Goal: Information Seeking & Learning: Learn about a topic

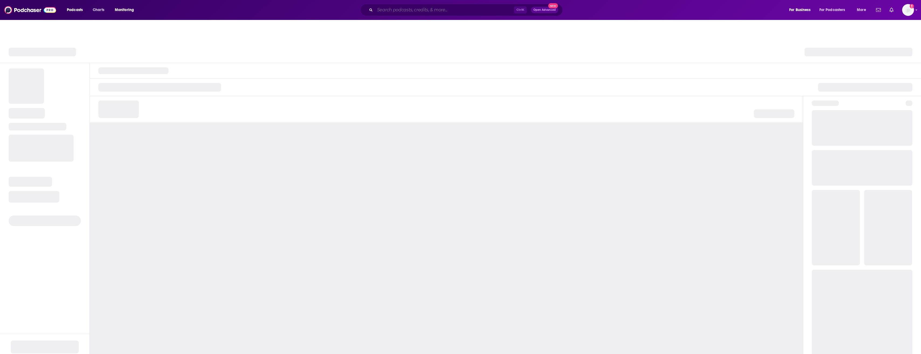
click at [405, 12] on input "Search podcasts, credits, & more..." at bounding box center [444, 10] width 139 height 9
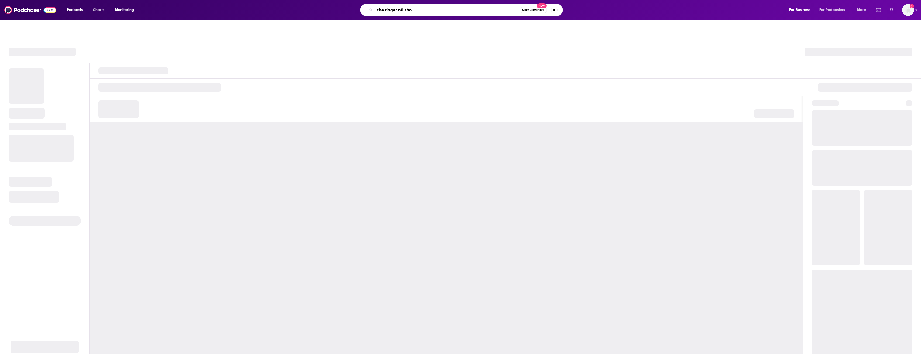
type input "the ringer nfl show"
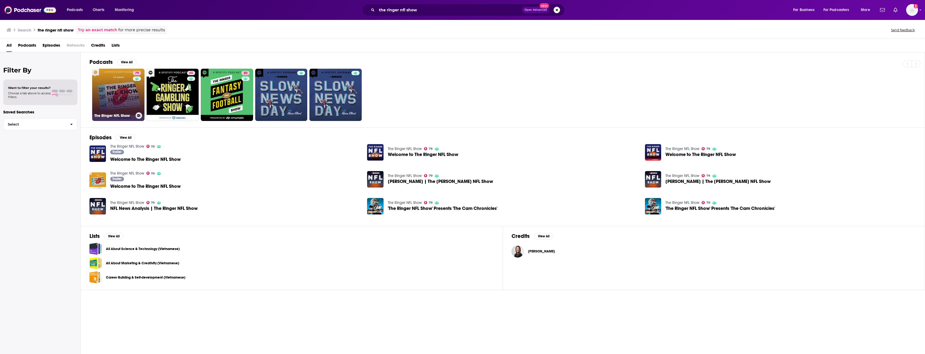
click at [113, 93] on link "79 The Ringer NFL Show" at bounding box center [118, 95] width 52 height 52
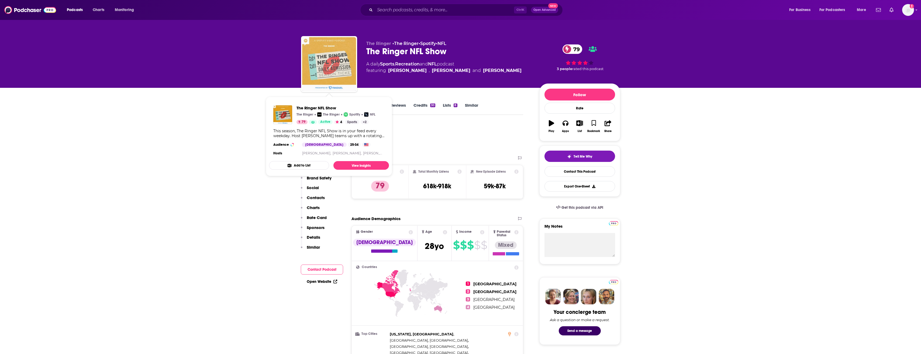
click at [343, 71] on img "The Ringer NFL Show" at bounding box center [329, 64] width 54 height 54
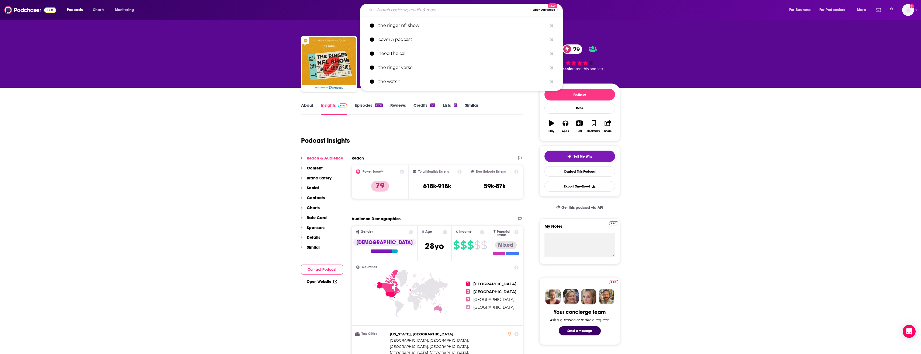
click at [462, 7] on input "Search podcasts, credits, & more..." at bounding box center [452, 10] width 155 height 9
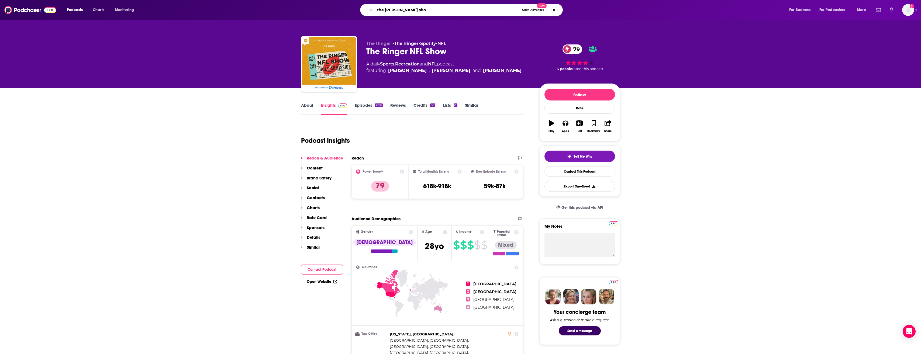
type input "the [PERSON_NAME] show"
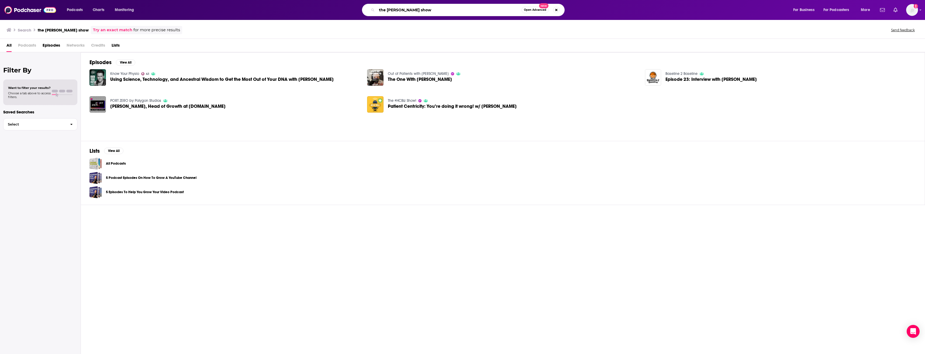
type input "the [PERSON_NAME] show"
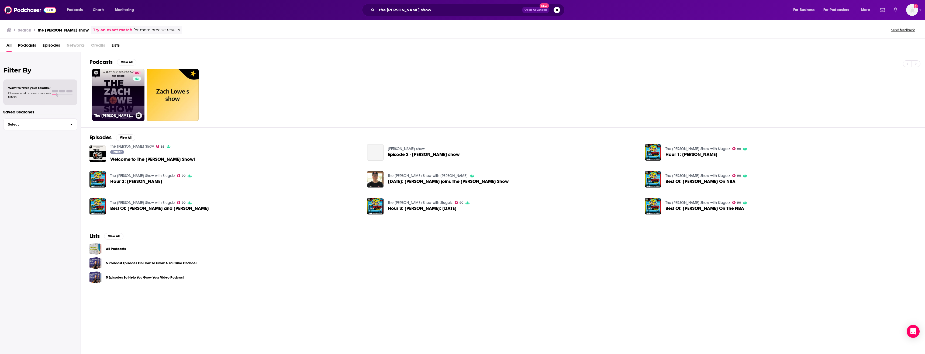
click at [101, 93] on link "85 The [PERSON_NAME] Show" at bounding box center [118, 95] width 52 height 52
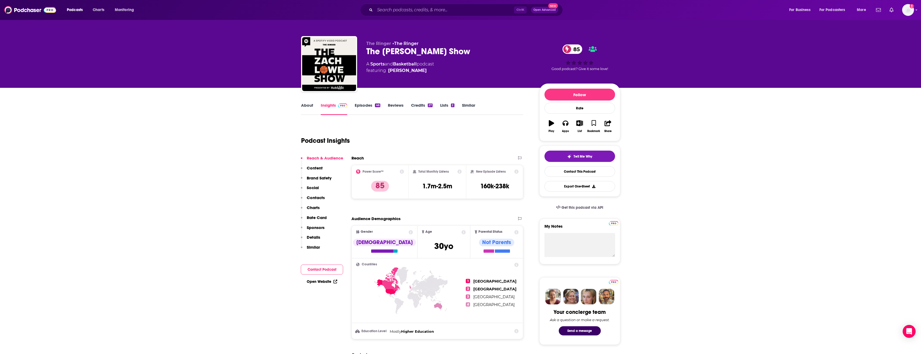
click at [312, 110] on link "About" at bounding box center [307, 109] width 12 height 12
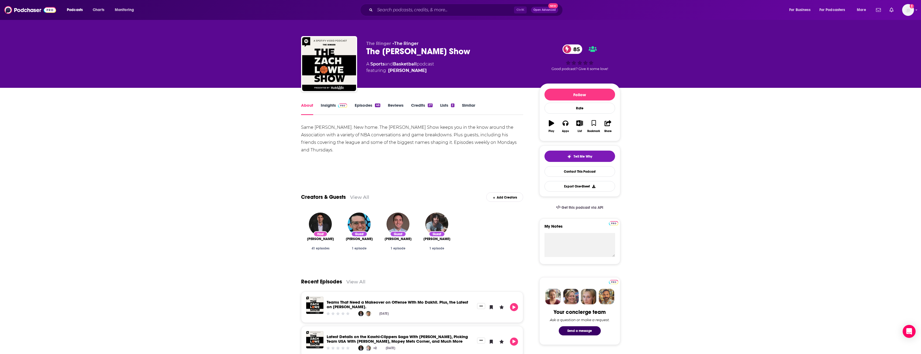
click at [313, 130] on div "Same [PERSON_NAME]. New home. The [PERSON_NAME] Show keeps you in the know arou…" at bounding box center [412, 139] width 222 height 30
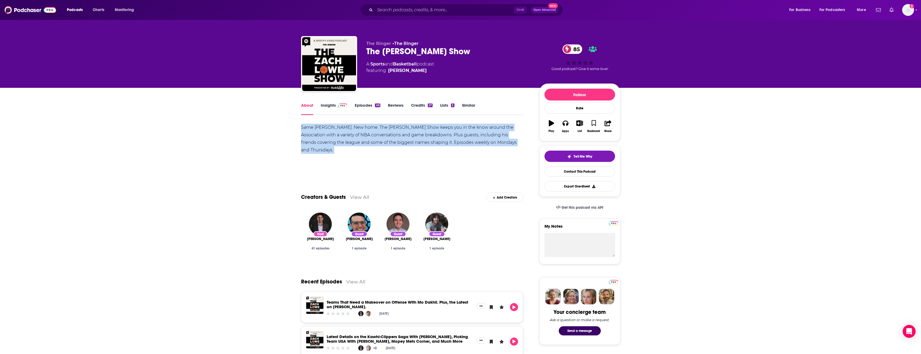
drag, startPoint x: 300, startPoint y: 126, endPoint x: 465, endPoint y: 170, distance: 170.2
copy div "Same [PERSON_NAME]. New home. The [PERSON_NAME] Show keeps you in the know arou…"
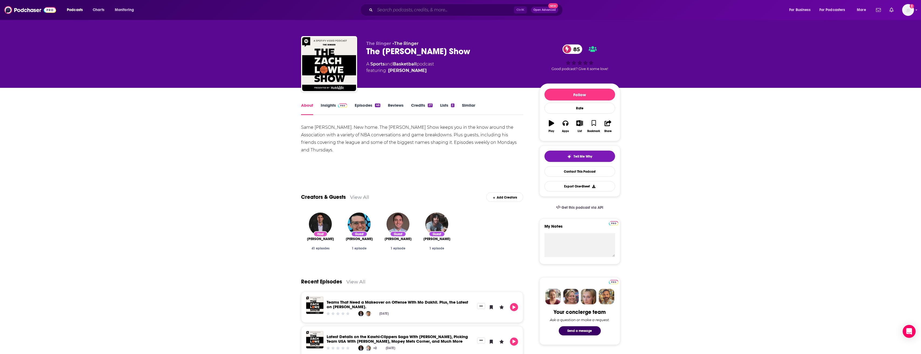
click at [430, 10] on input "Search podcasts, credits, & more..." at bounding box center [444, 10] width 139 height 9
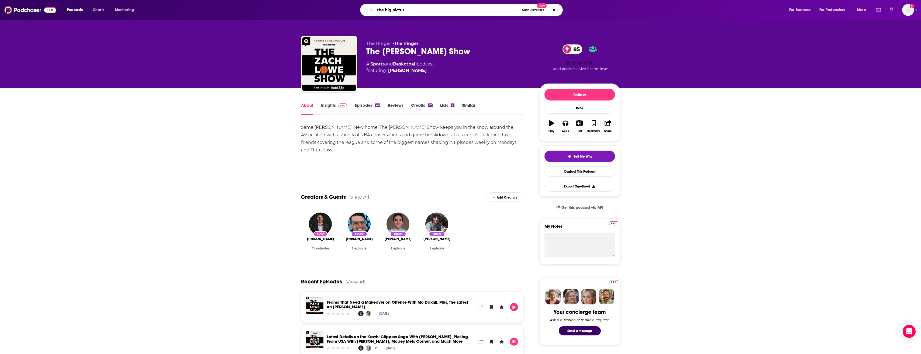
type input "the big picture"
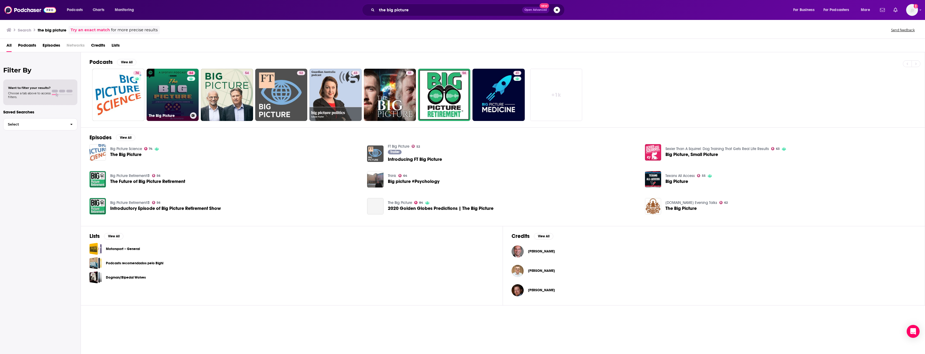
click at [173, 102] on link "84 The Big Picture" at bounding box center [173, 95] width 52 height 52
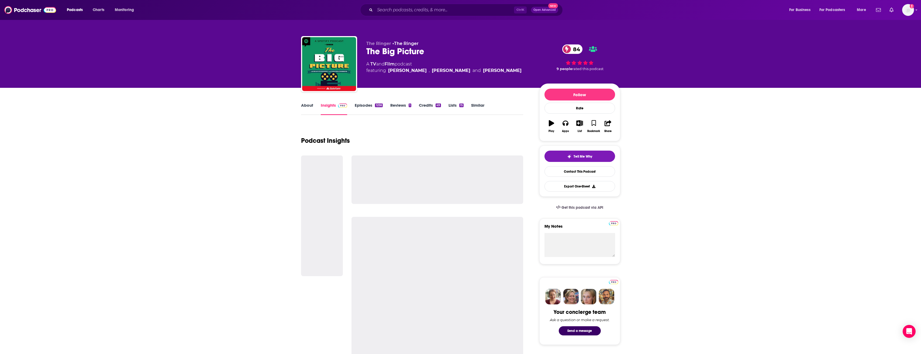
click at [307, 104] on link "About" at bounding box center [307, 109] width 12 height 12
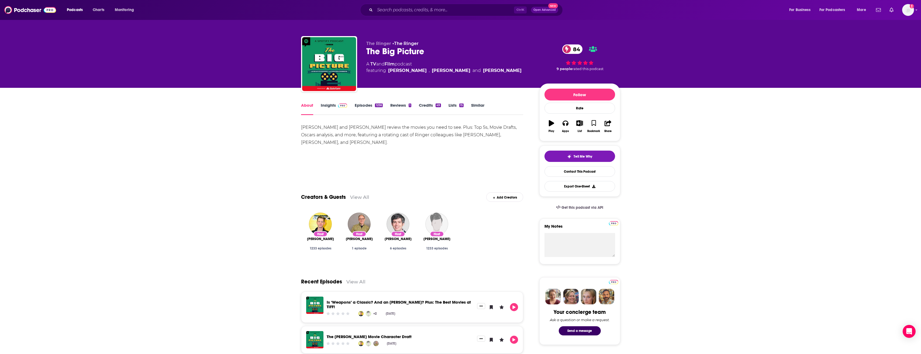
click at [303, 126] on div "[PERSON_NAME] and [PERSON_NAME] review the movies you need to see. Plus: Top 5s…" at bounding box center [412, 135] width 222 height 23
click at [477, 8] on input "Search podcasts, credits, & more..." at bounding box center [444, 10] width 139 height 9
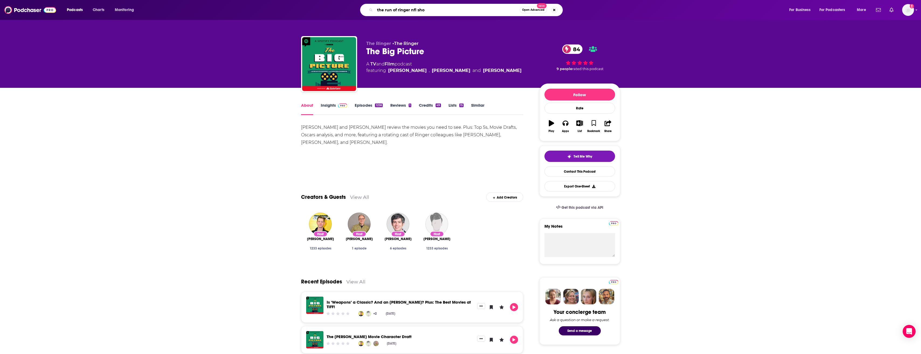
type input "the run of ringer nfl show"
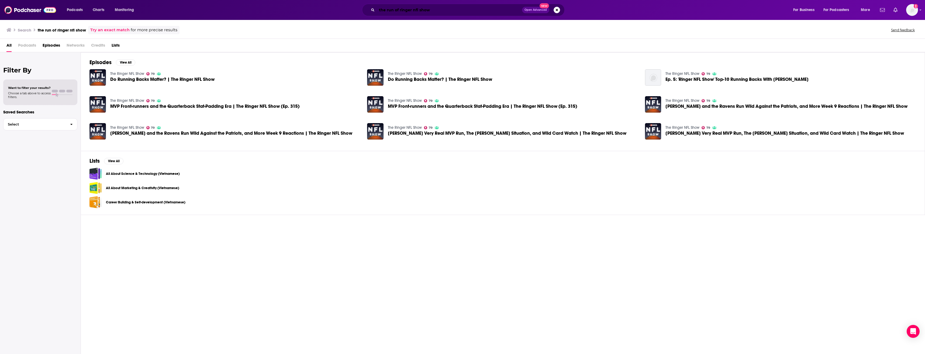
click at [454, 10] on input "the run of ringer nfl show" at bounding box center [449, 10] width 145 height 9
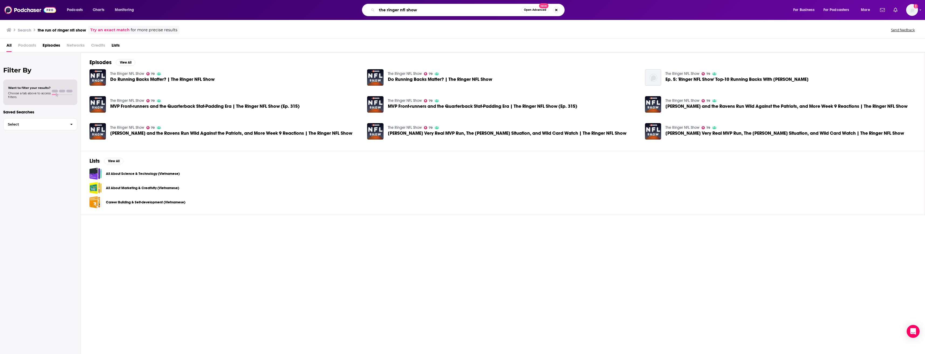
type input "the ringer nfl show"
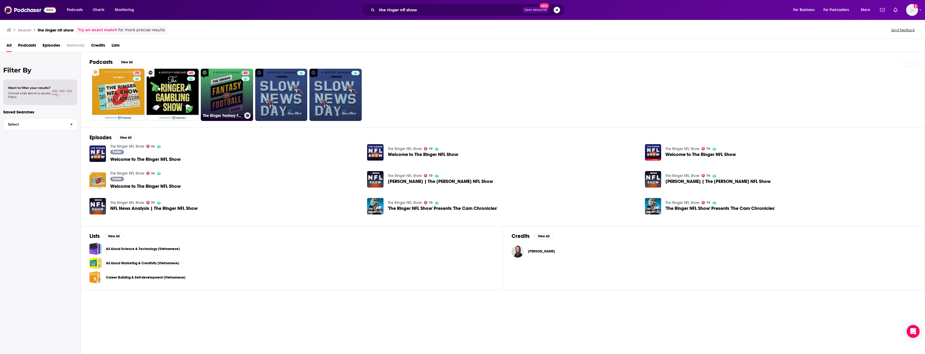
click at [238, 85] on link "80 The Ringer Fantasy Football Show" at bounding box center [227, 95] width 52 height 52
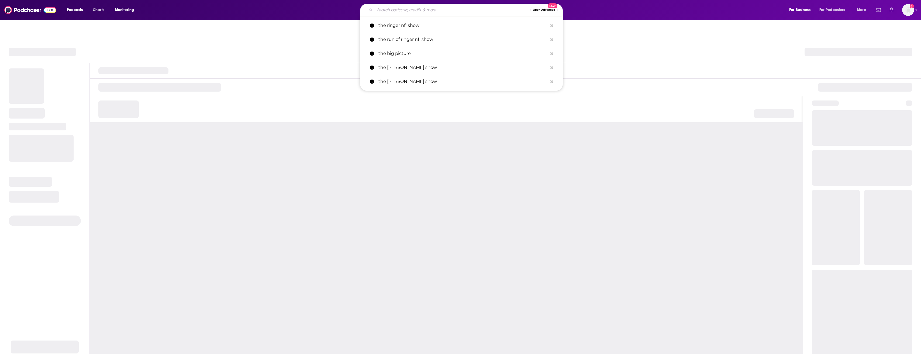
click at [441, 9] on input "Search podcasts, credits, & more..." at bounding box center [452, 10] width 155 height 9
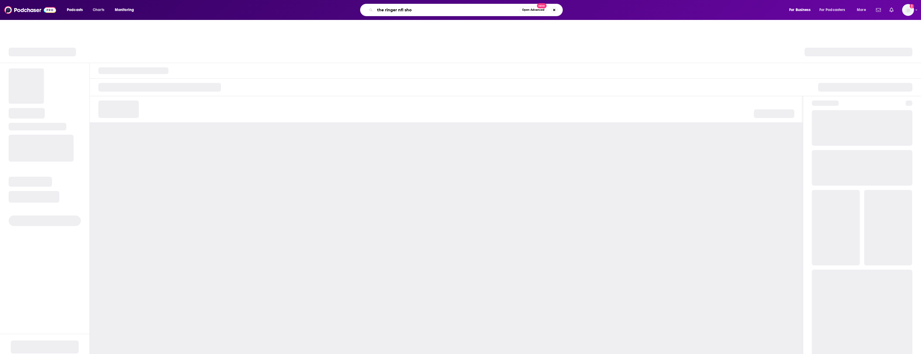
type input "the ringer nfl show"
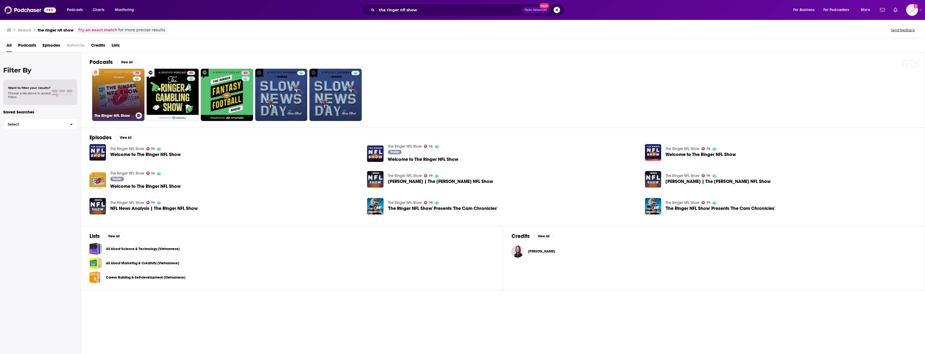
click at [136, 99] on div "79" at bounding box center [137, 91] width 9 height 41
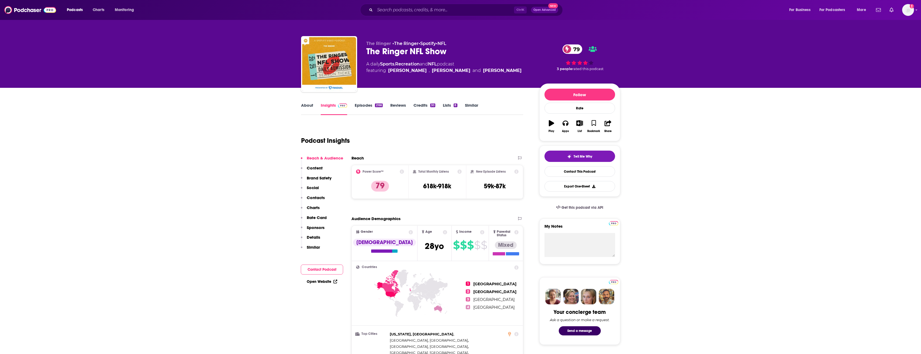
click at [310, 106] on link "About" at bounding box center [307, 109] width 12 height 12
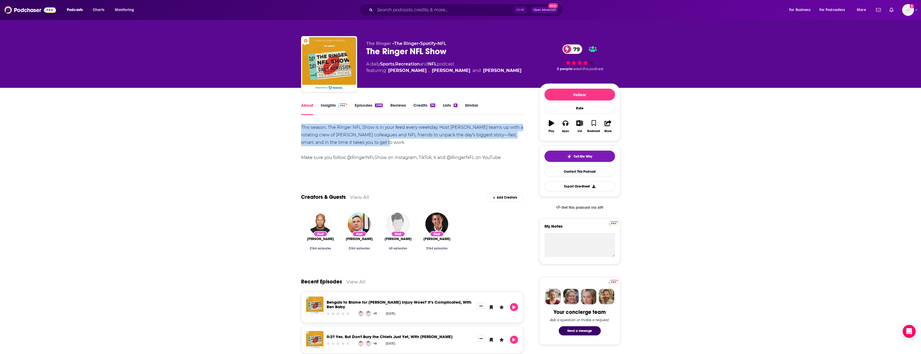
drag, startPoint x: 300, startPoint y: 126, endPoint x: 394, endPoint y: 143, distance: 95.3
copy div "This season, The Ringer NFL Show is in your feed every weekday. Host [PERSON_NA…"
